Goal: Task Accomplishment & Management: Use online tool/utility

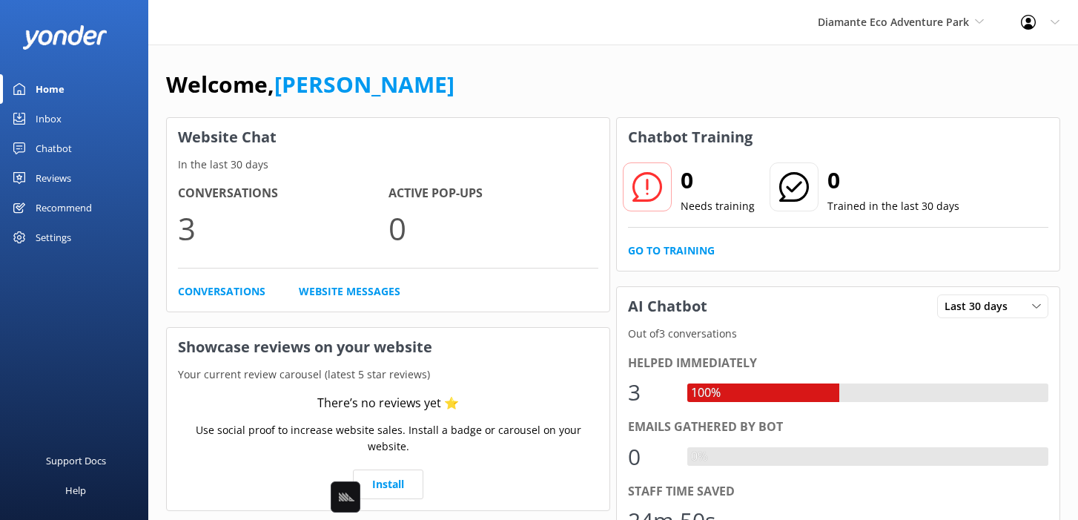
click at [486, 88] on div "Welcome, [PERSON_NAME]" at bounding box center [613, 92] width 895 height 50
click at [82, 148] on link "Chatbot" at bounding box center [74, 149] width 148 height 30
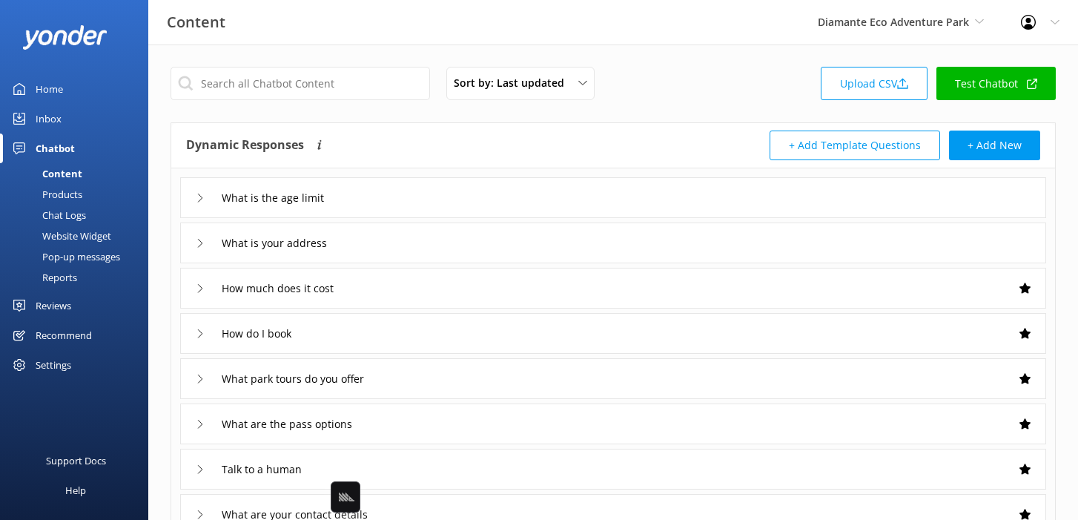
click at [981, 80] on link "Test Chatbot" at bounding box center [996, 83] width 119 height 33
click at [669, 109] on div "Sort by: Last updated Title Last updated Upload CSV Test Chatbot Dynamic Respon…" at bounding box center [613, 433] width 930 height 776
click at [939, 83] on link "Test Chatbot" at bounding box center [996, 83] width 119 height 33
click at [70, 240] on div "Website Widget" at bounding box center [60, 235] width 102 height 21
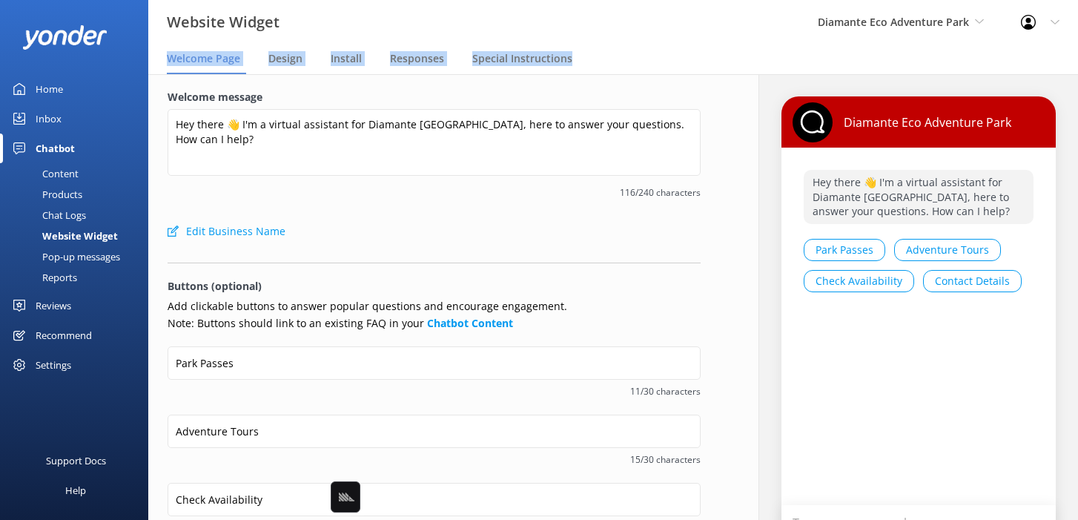
drag, startPoint x: 157, startPoint y: 59, endPoint x: 586, endPoint y: 59, distance: 428.7
click at [586, 59] on nav "Welcome Page Design Install Responses Special Instructions" at bounding box center [613, 60] width 930 height 30
copy nav "Welcome Page Design Install Responses Special Instructions"
click at [323, 88] on div "Welcome message Hey there 👋 I'm a virtual assistant for Diamante [GEOGRAPHIC_DA…" at bounding box center [434, 448] width 572 height 748
click at [271, 54] on span "Design" at bounding box center [286, 58] width 34 height 15
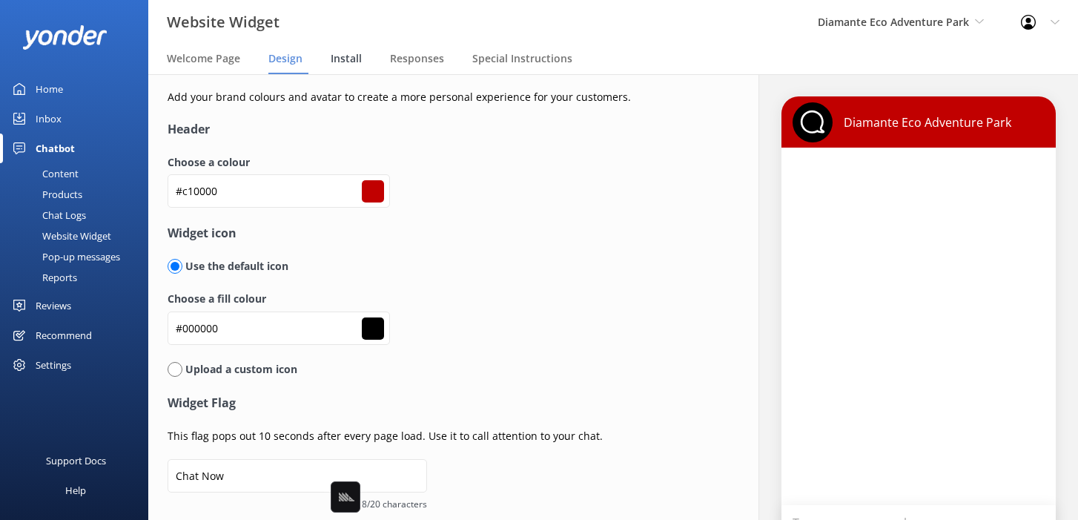
type input "#ffffff"
click at [360, 60] on span "Install" at bounding box center [346, 58] width 31 height 15
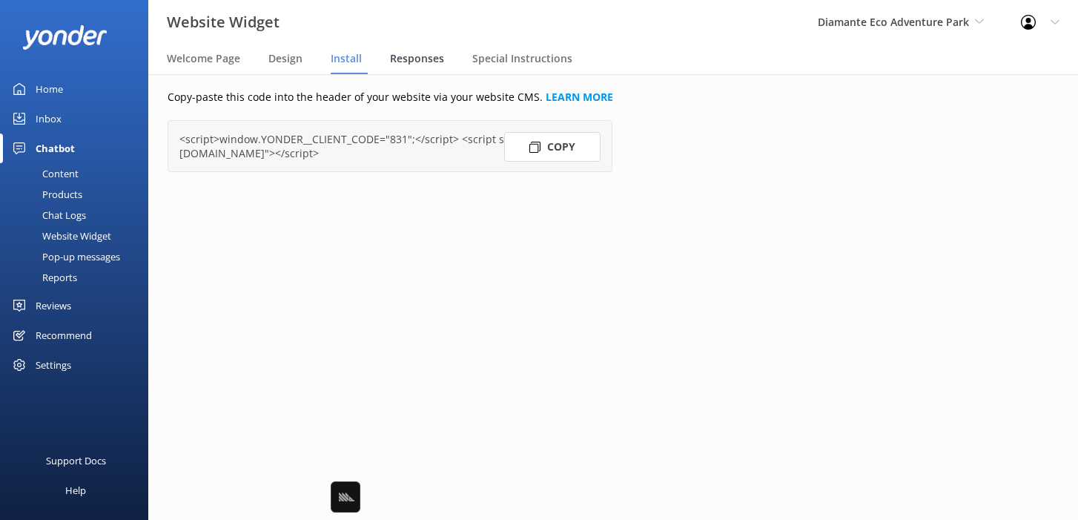
click at [401, 65] on span "Responses" at bounding box center [417, 58] width 54 height 15
